Goal: Download file/media

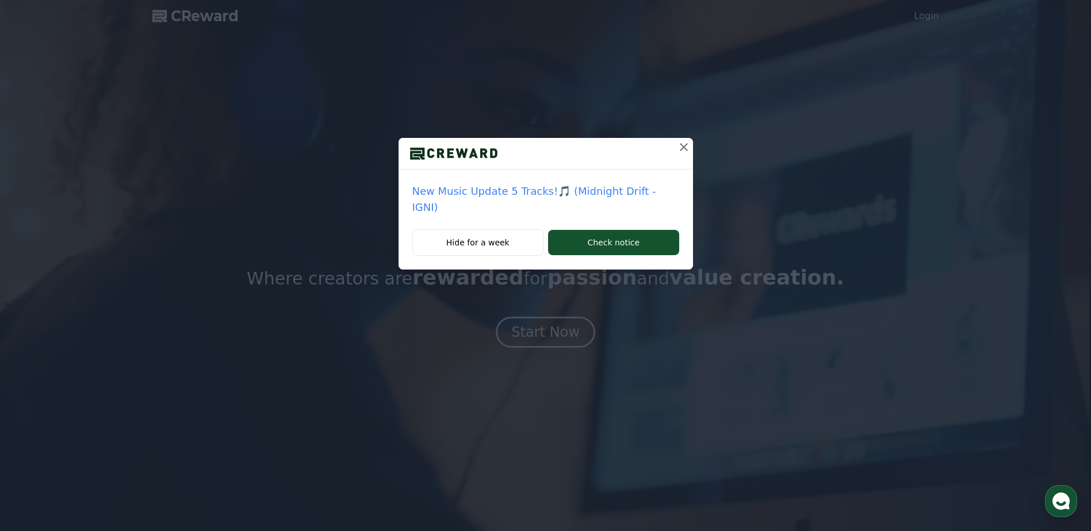
click at [680, 147] on icon at bounding box center [684, 147] width 8 height 8
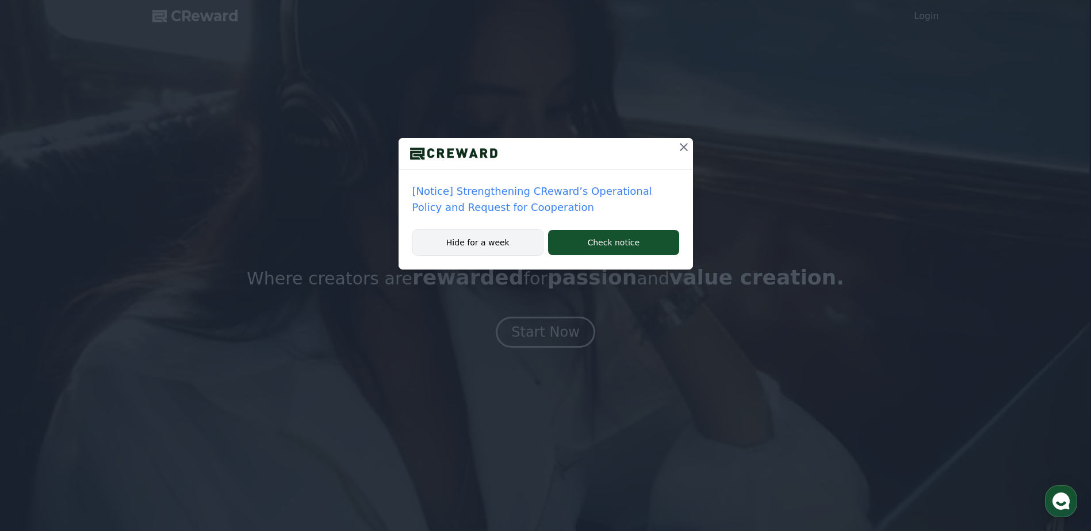
click at [456, 246] on button "Hide for a week" at bounding box center [478, 242] width 132 height 26
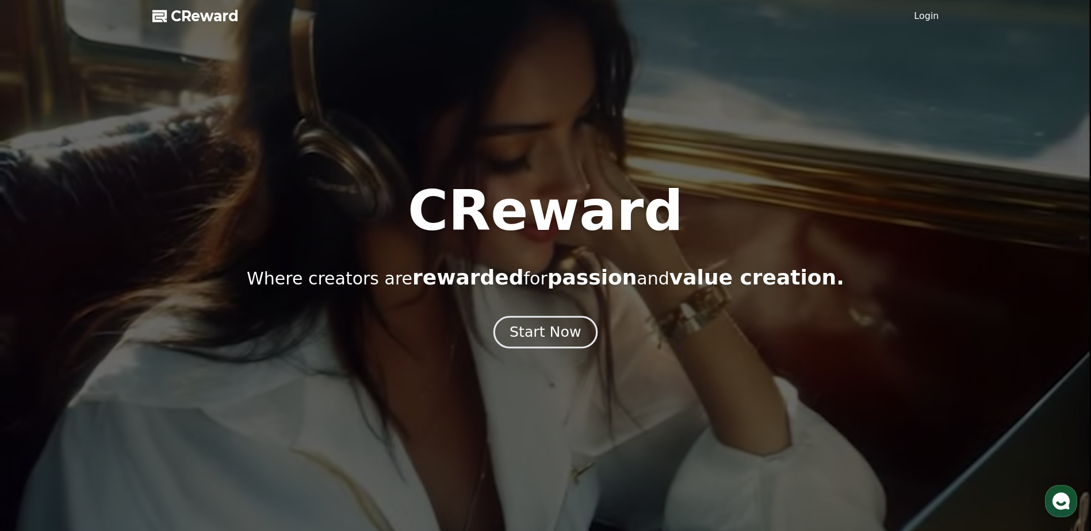
click at [540, 332] on div "Start Now" at bounding box center [545, 333] width 71 height 20
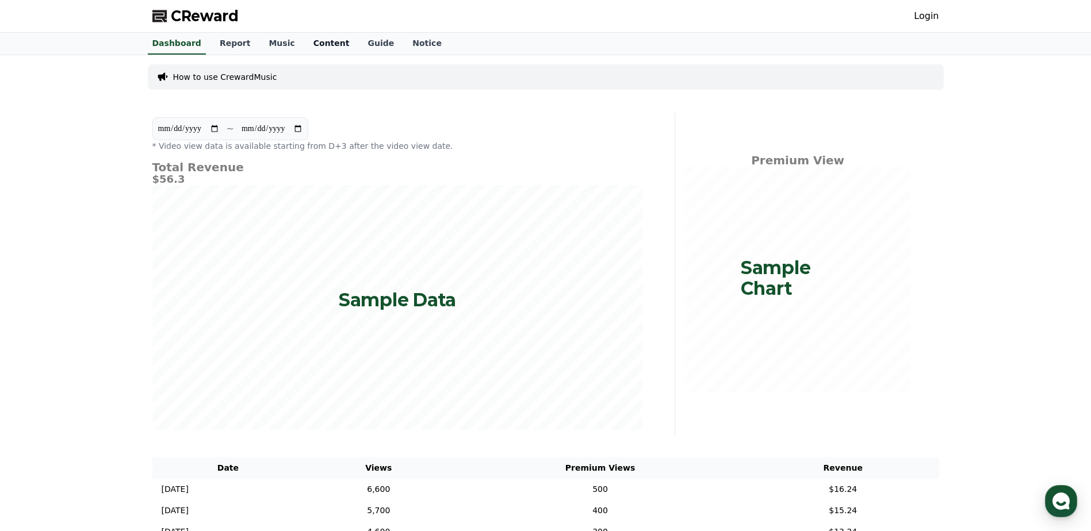
click at [317, 46] on link "Content" at bounding box center [331, 44] width 55 height 22
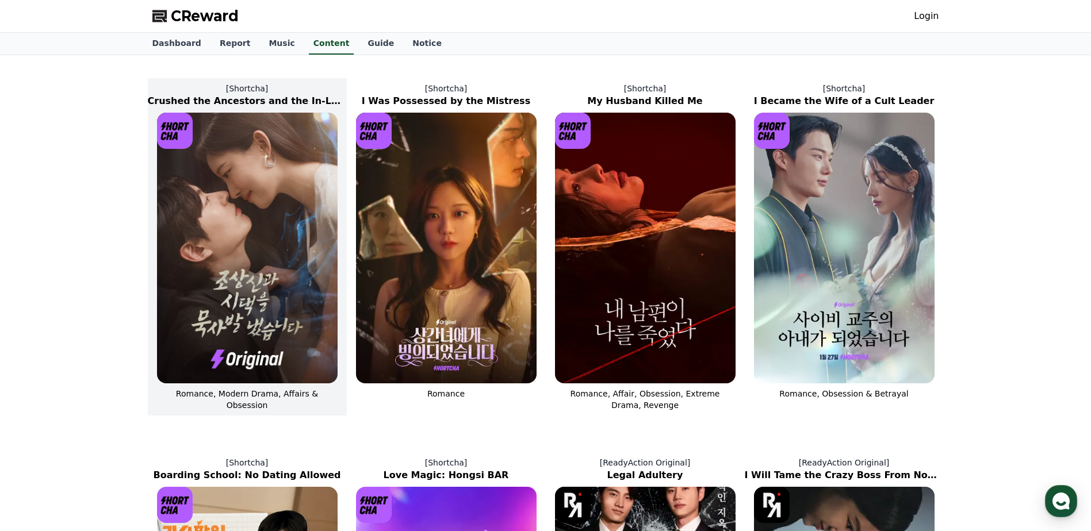
click at [239, 297] on img at bounding box center [247, 248] width 181 height 271
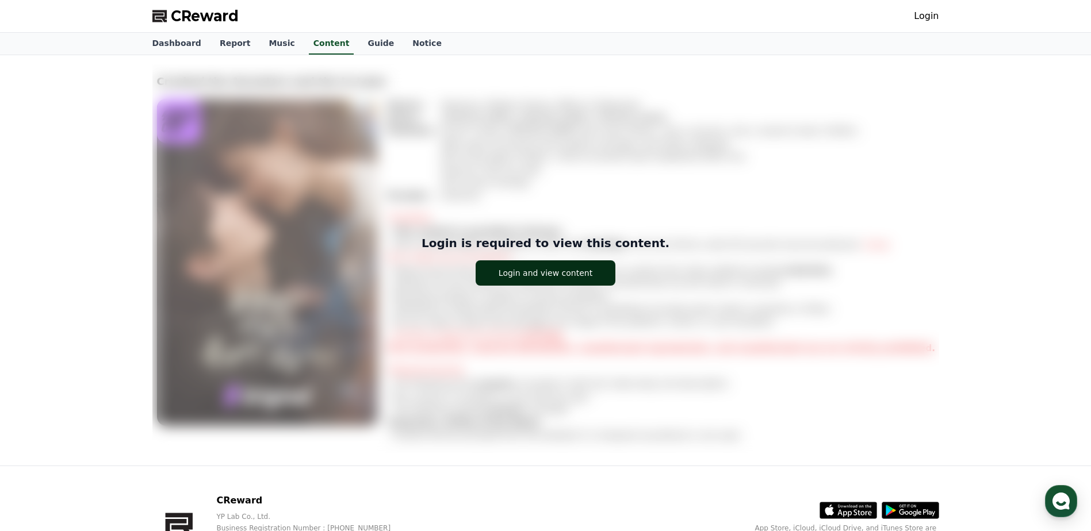
click at [533, 276] on div "Login and view content" at bounding box center [546, 273] width 94 height 12
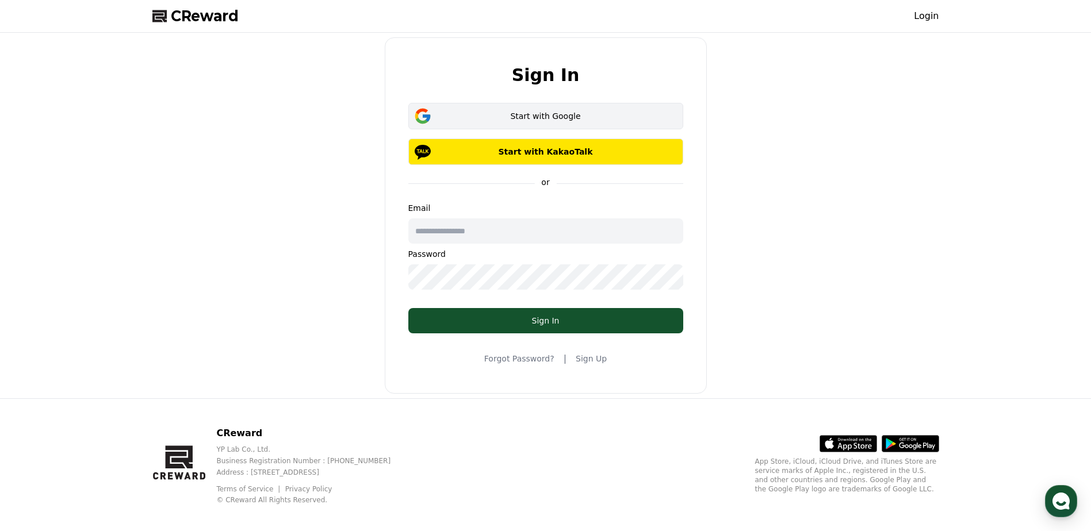
click at [537, 117] on div "Start with Google" at bounding box center [546, 116] width 242 height 12
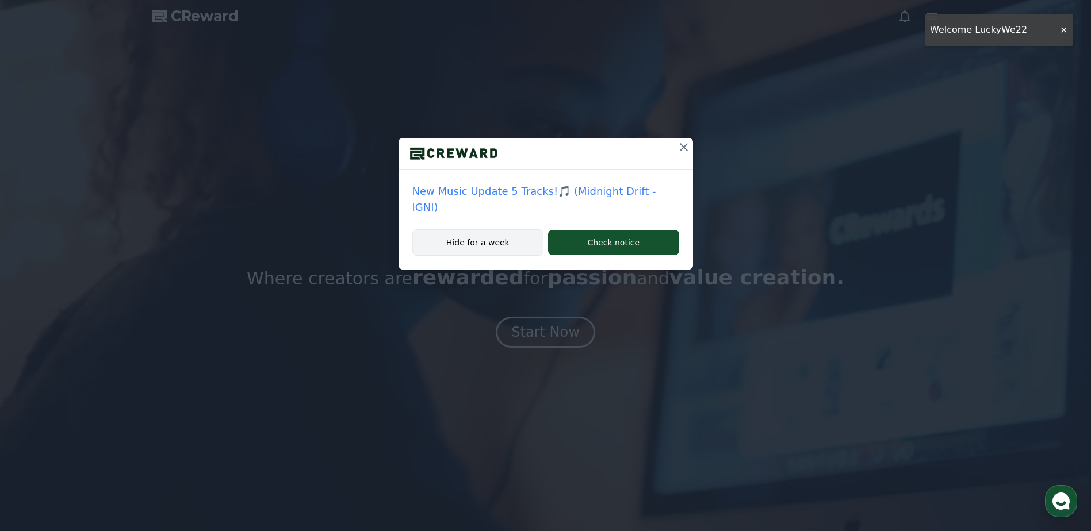
drag, startPoint x: 477, startPoint y: 229, endPoint x: 468, endPoint y: 227, distance: 8.9
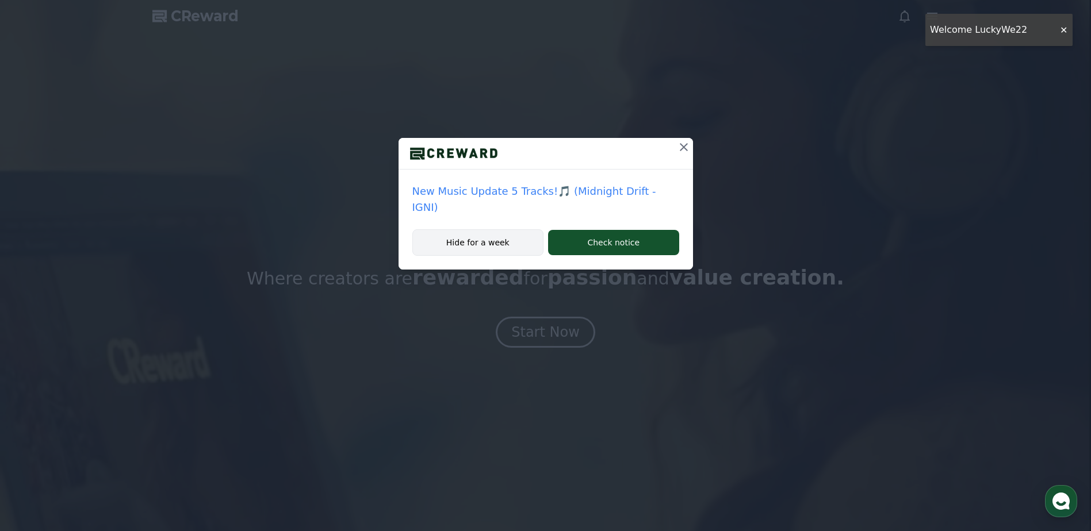
click at [477, 229] on button "Hide for a week" at bounding box center [478, 242] width 132 height 26
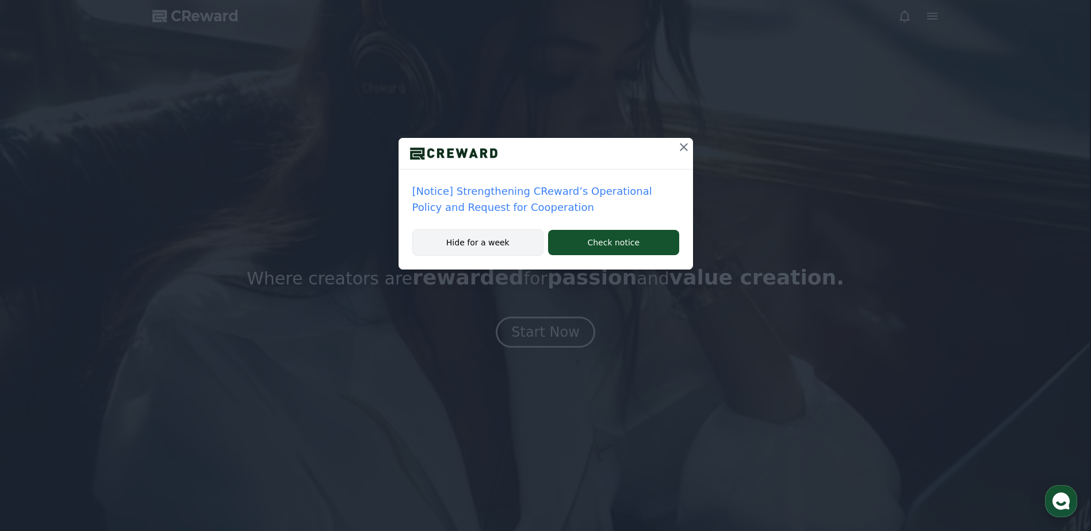
click at [475, 245] on button "Hide for a week" at bounding box center [478, 242] width 132 height 26
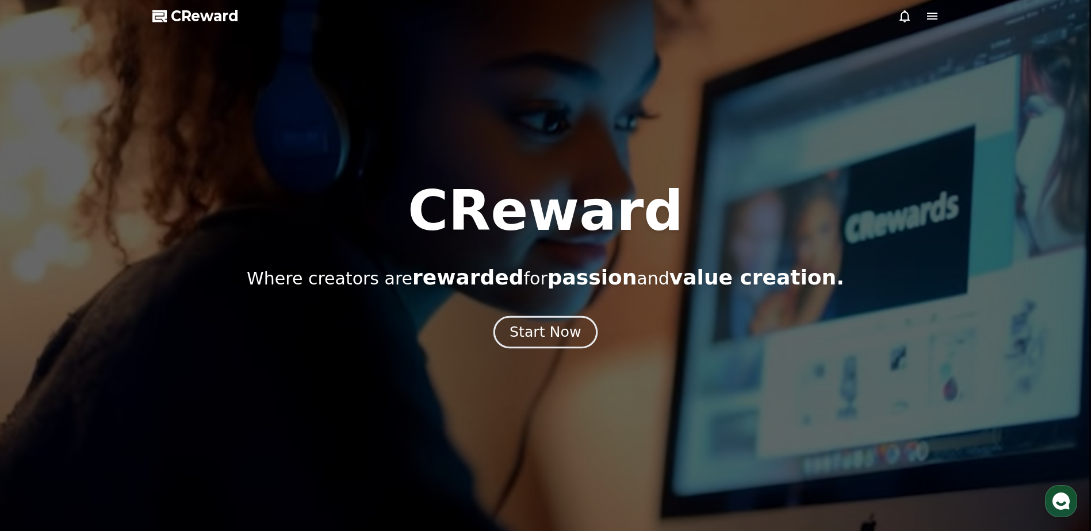
click at [545, 335] on div "Start Now" at bounding box center [545, 333] width 71 height 20
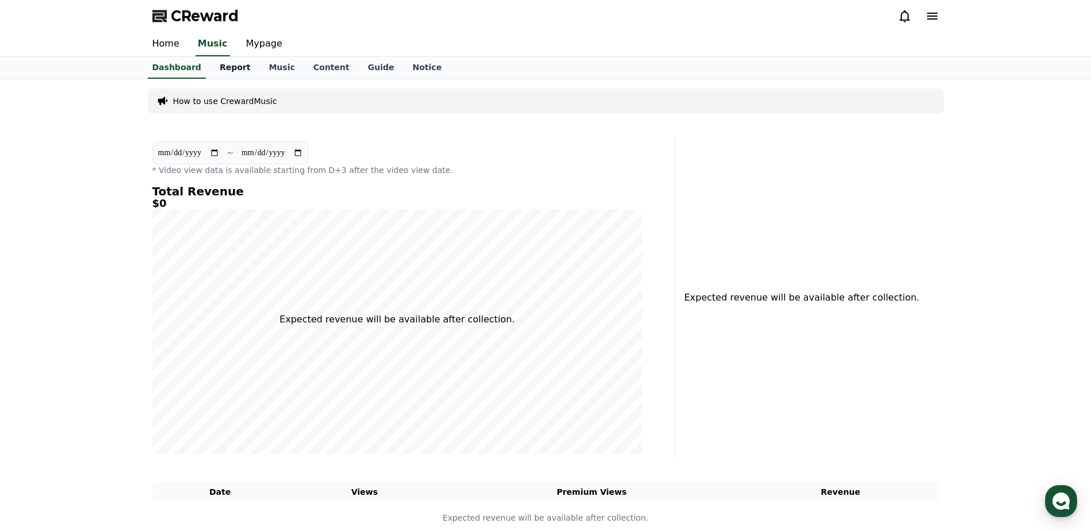
click at [223, 70] on link "Report" at bounding box center [235, 68] width 49 height 22
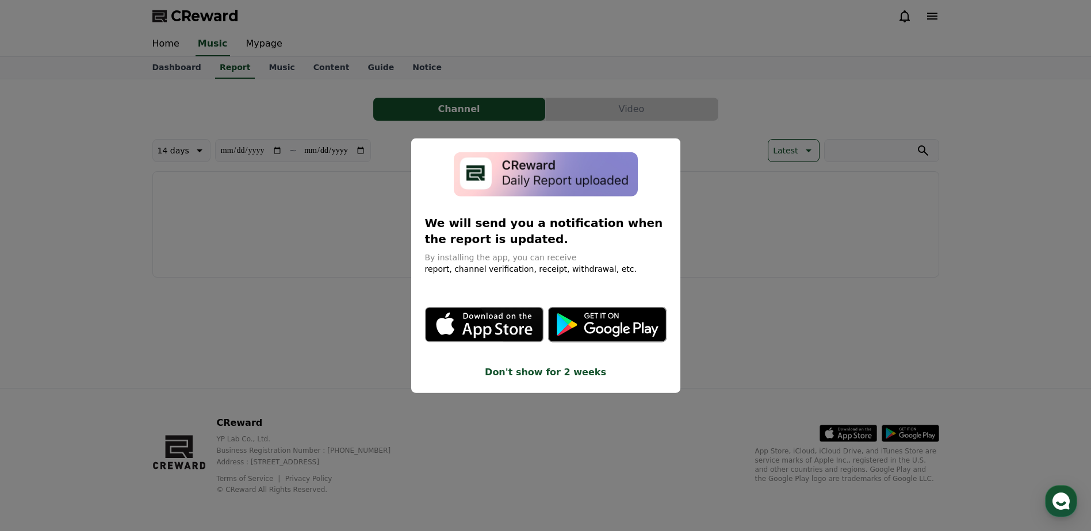
click at [266, 68] on button "close modal" at bounding box center [545, 265] width 1091 height 531
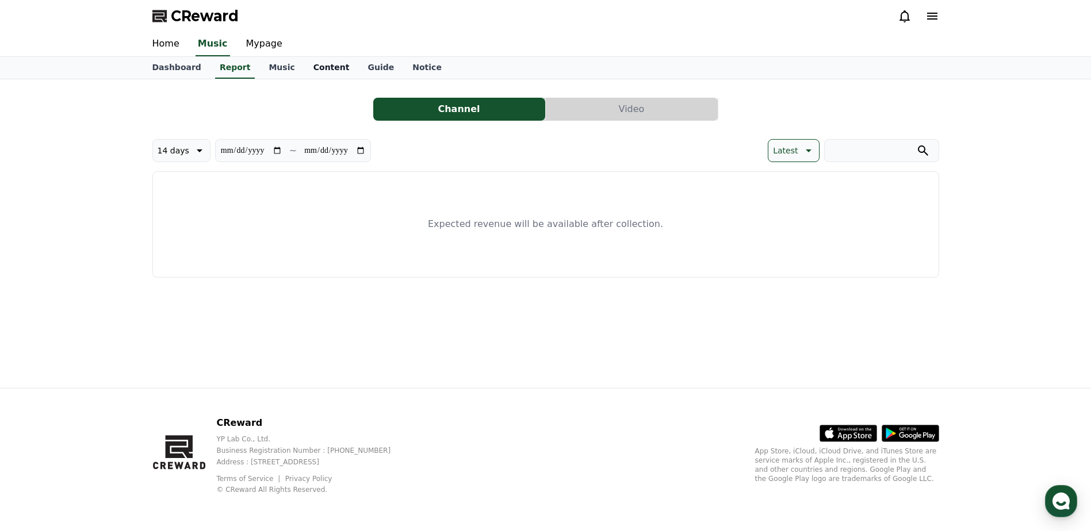
click at [309, 68] on link "Content" at bounding box center [331, 68] width 55 height 22
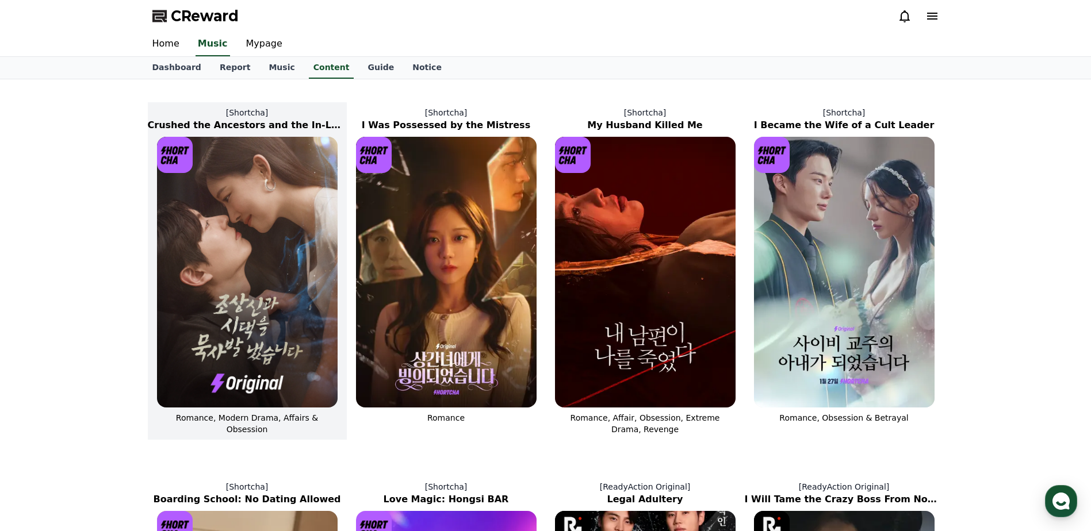
click at [266, 307] on img at bounding box center [247, 272] width 181 height 271
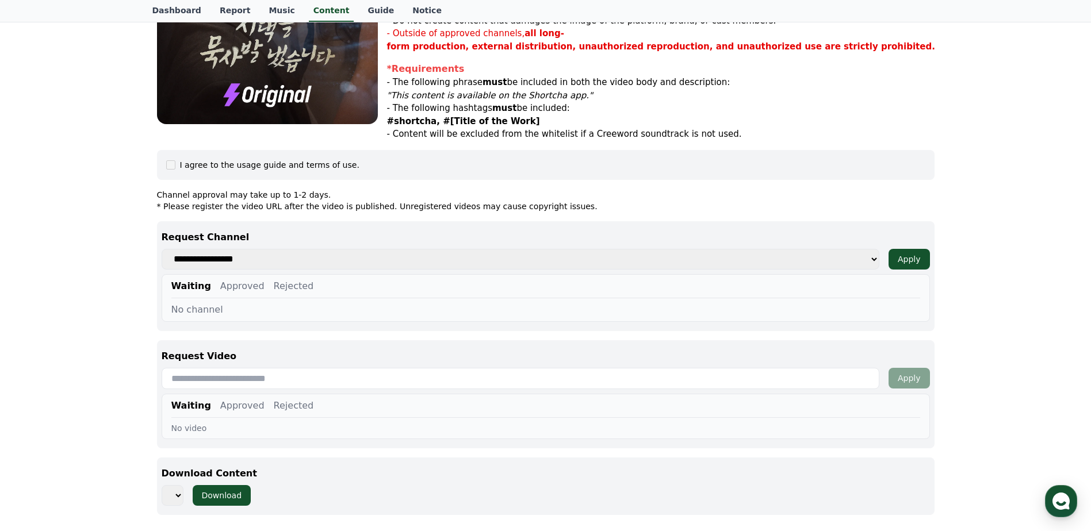
scroll to position [424, 0]
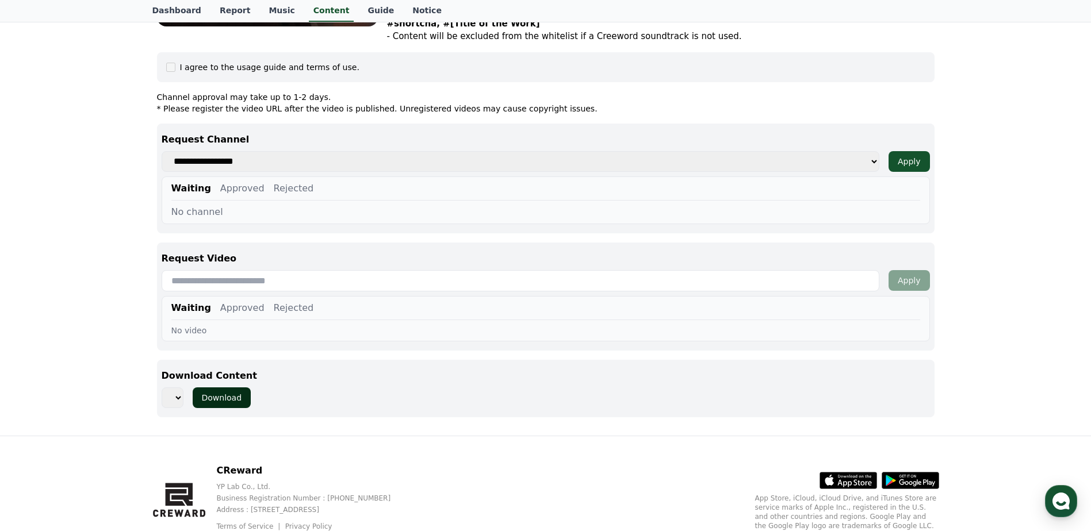
click at [219, 399] on div "Download" at bounding box center [222, 398] width 40 height 12
click at [295, 162] on select "**********" at bounding box center [521, 161] width 718 height 21
drag, startPoint x: 897, startPoint y: 167, endPoint x: 871, endPoint y: 166, distance: 25.4
click at [897, 167] on button "Apply" at bounding box center [909, 161] width 41 height 21
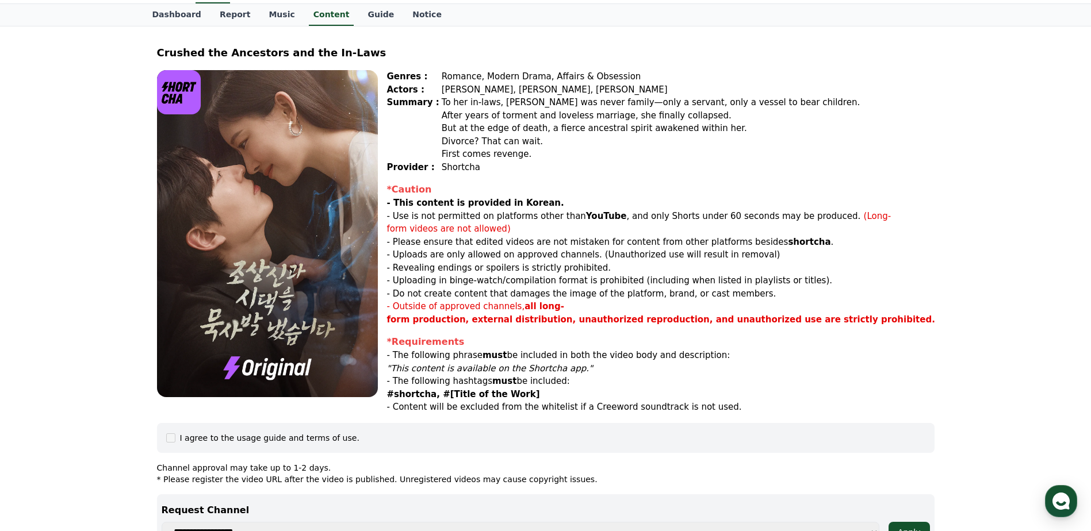
scroll to position [0, 0]
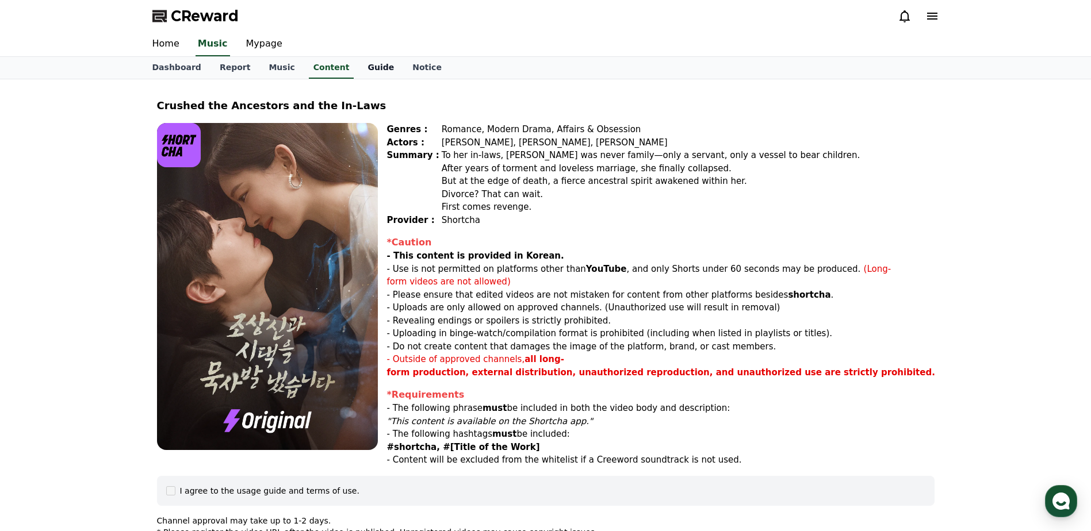
click at [358, 68] on link "Guide" at bounding box center [380, 68] width 45 height 22
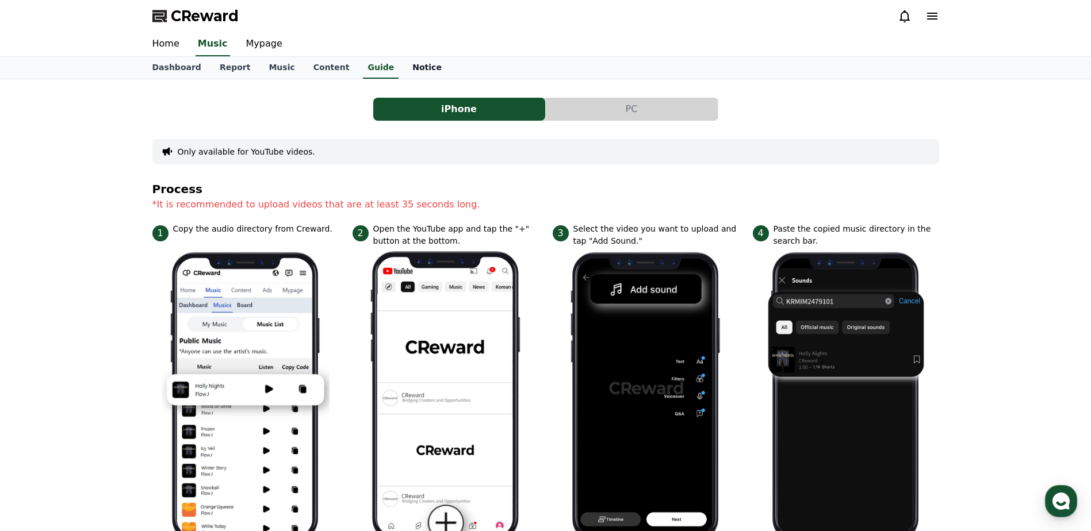
click at [403, 69] on link "Notice" at bounding box center [427, 68] width 48 height 22
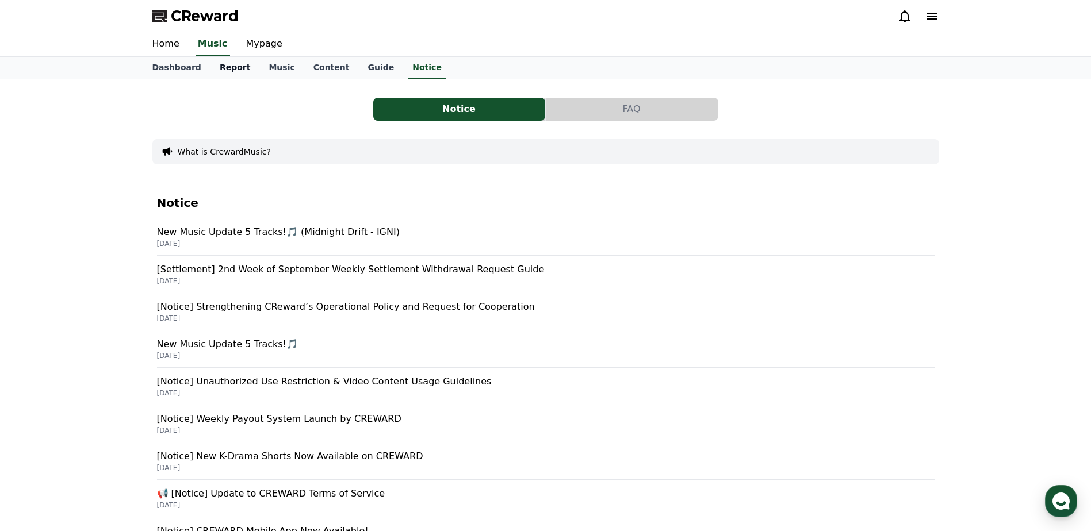
click at [225, 71] on link "Report" at bounding box center [235, 68] width 49 height 22
